Goal: Book appointment/travel/reservation

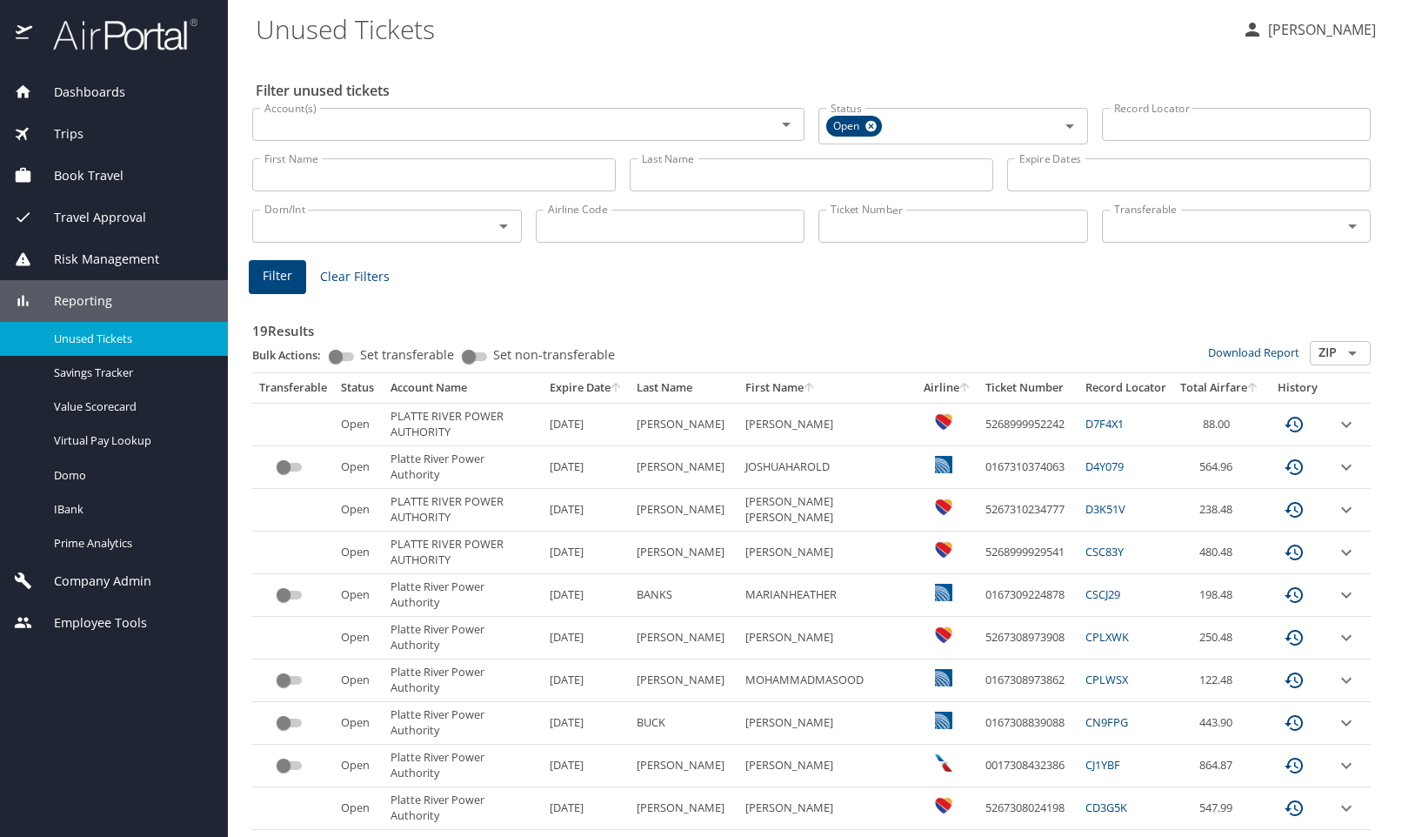
click at [89, 169] on span "Book Travel" at bounding box center [77, 175] width 91 height 19
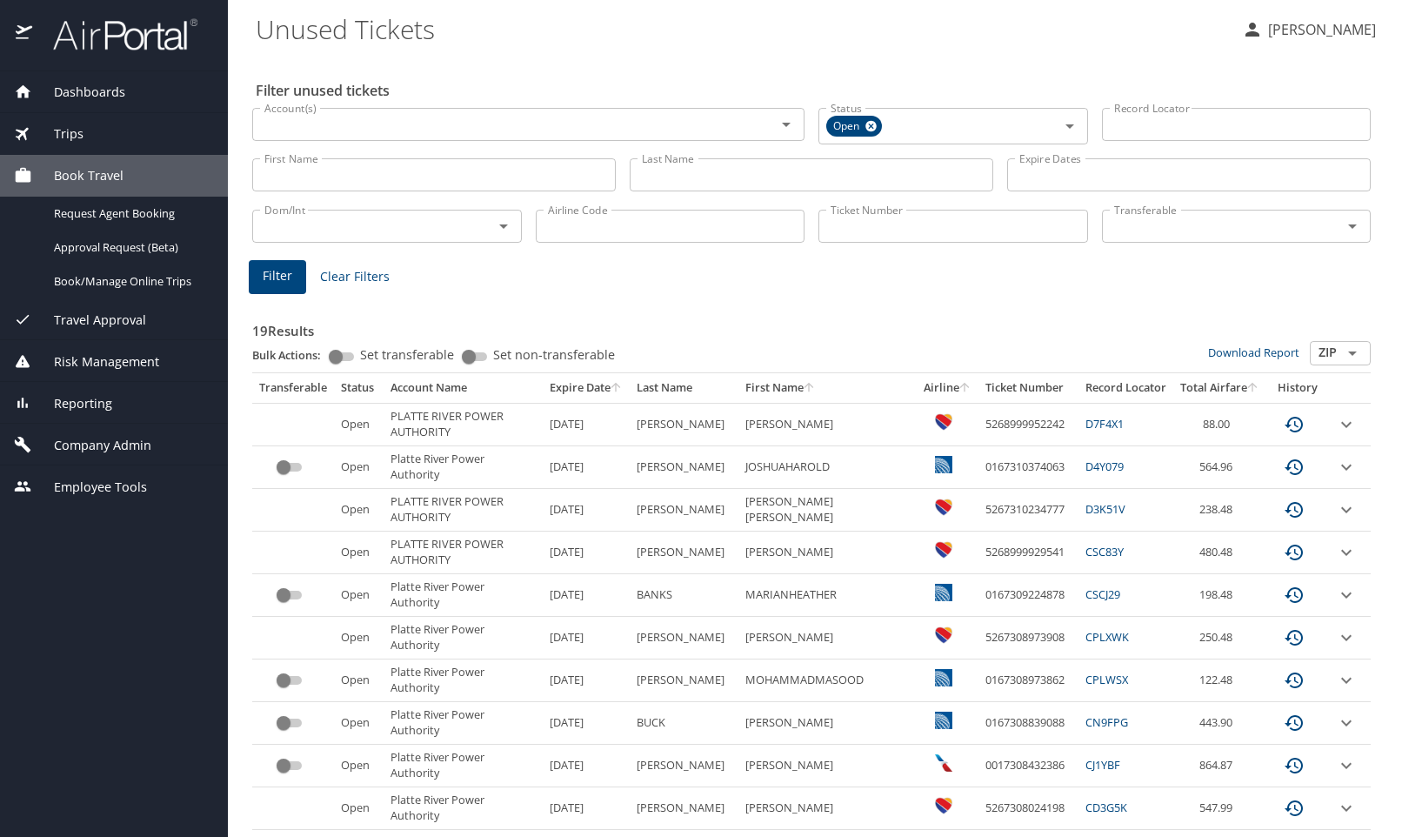
click at [76, 274] on span "Book/Manage Online Trips" at bounding box center [130, 281] width 153 height 17
